Goal: Navigation & Orientation: Find specific page/section

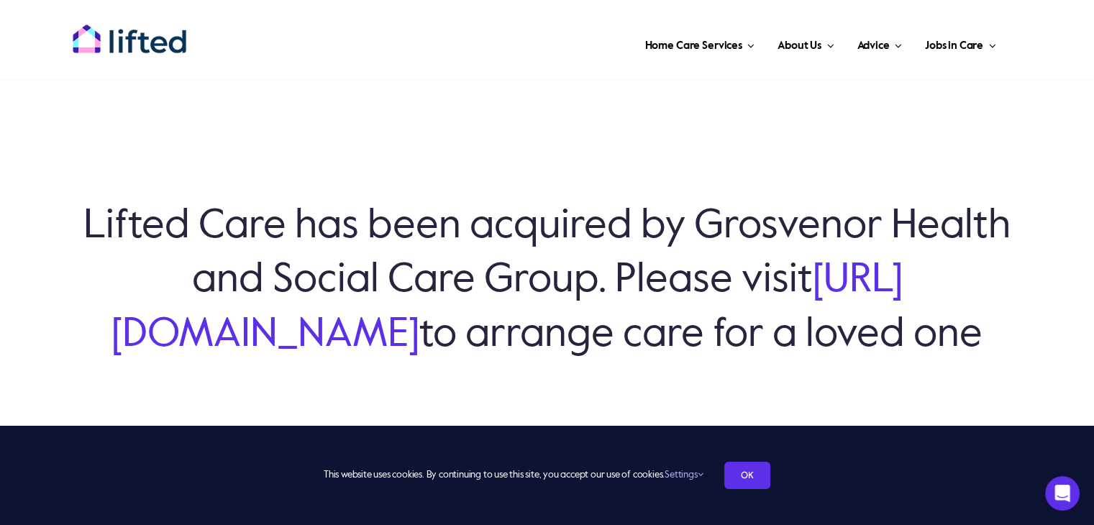
scroll to position [75, 0]
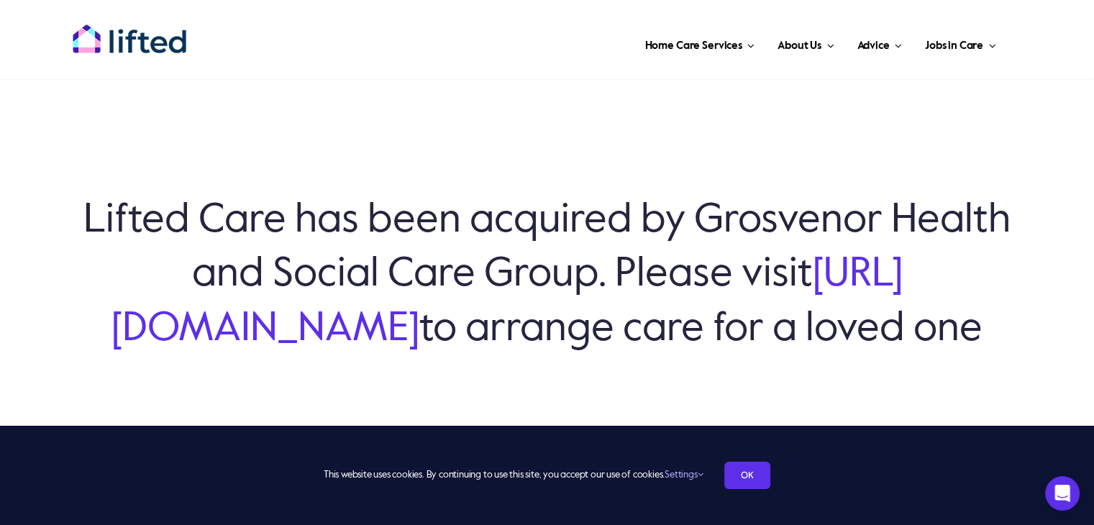
click at [515, 303] on link "[URL][DOMAIN_NAME]" at bounding box center [506, 302] width 791 height 94
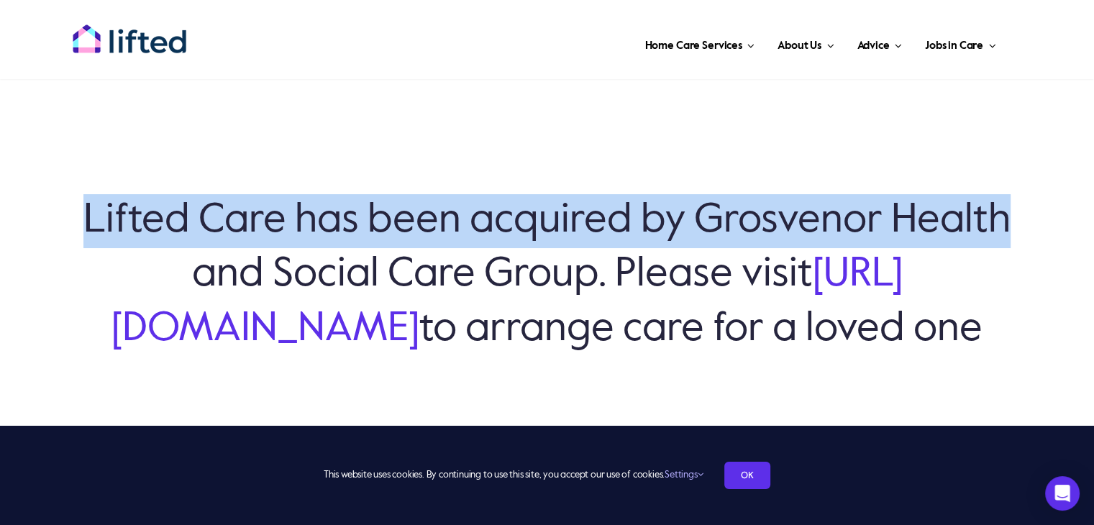
drag, startPoint x: 1093, startPoint y: 41, endPoint x: 1104, endPoint y: 150, distance: 109.8
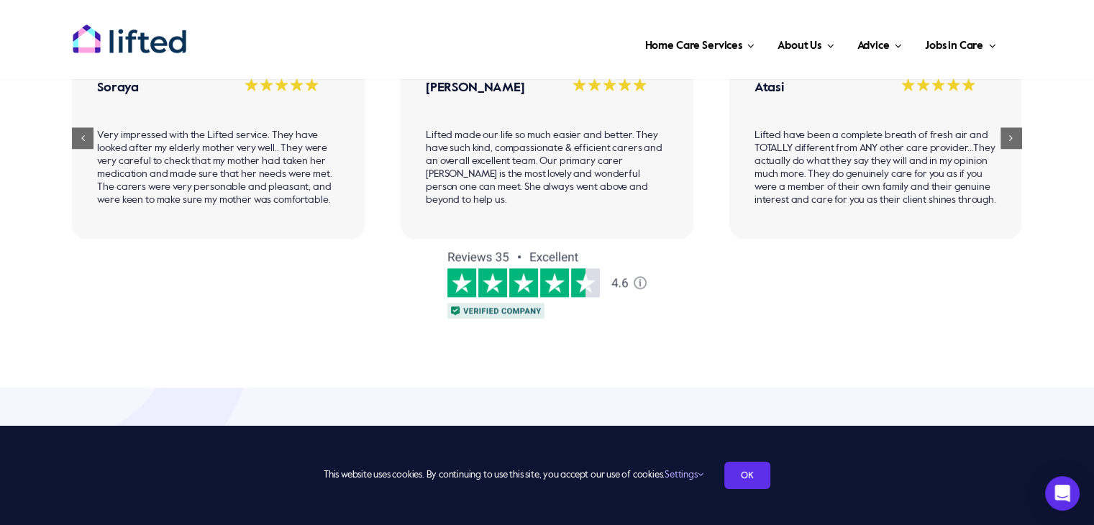
scroll to position [1142, 0]
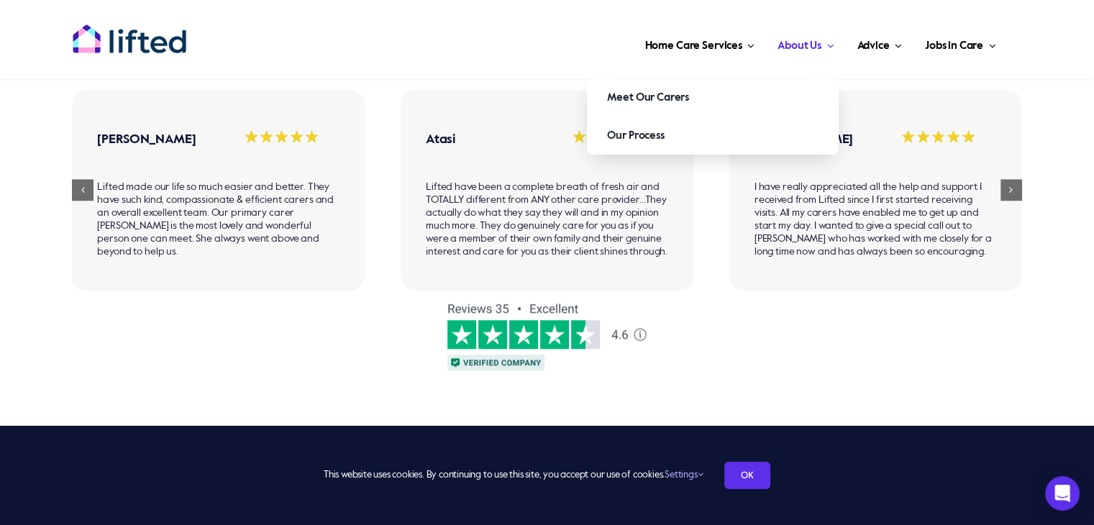
click at [830, 39] on link "About Us" at bounding box center [805, 43] width 65 height 43
